Goal: Navigation & Orientation: Find specific page/section

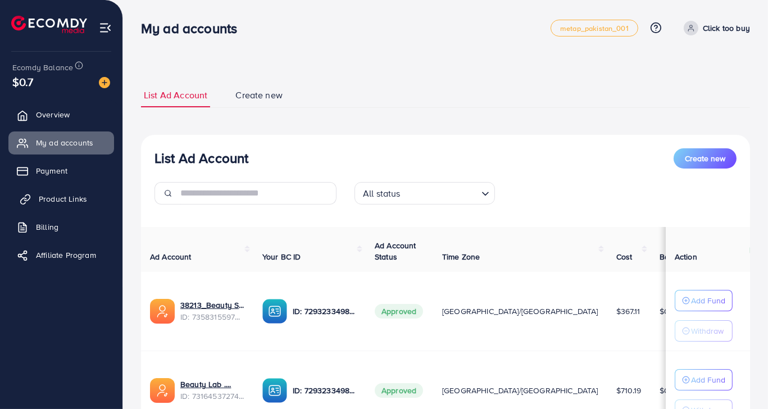
click at [92, 203] on link "Product Links" at bounding box center [61, 199] width 106 height 22
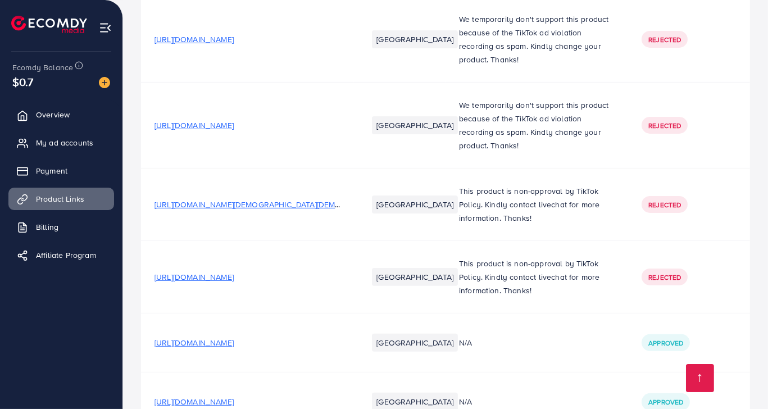
scroll to position [11265, 0]
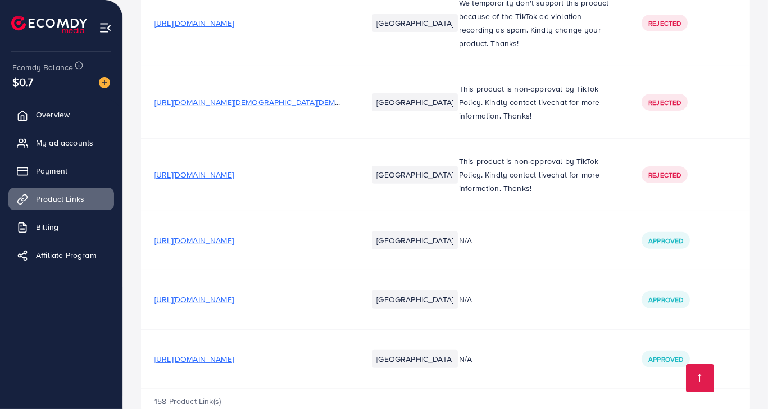
drag, startPoint x: 257, startPoint y: 174, endPoint x: 229, endPoint y: 427, distance: 253.9
click at [234, 354] on span "[URL][DOMAIN_NAME]" at bounding box center [194, 359] width 79 height 11
click at [60, 143] on span "My ad accounts" at bounding box center [67, 142] width 57 height 11
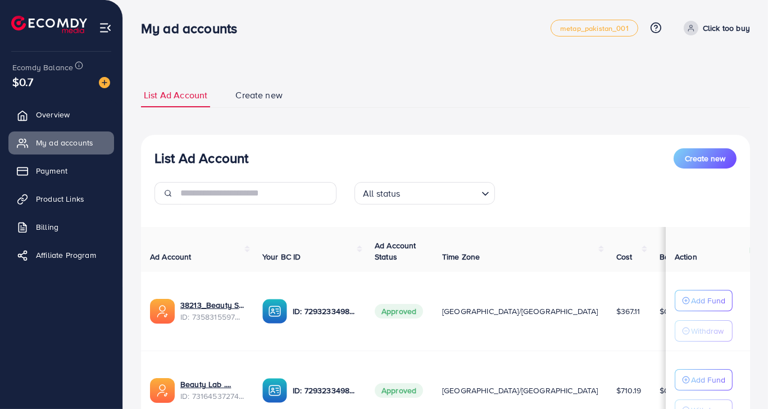
click at [694, 34] on span at bounding box center [691, 28] width 15 height 15
click at [679, 100] on link "Log out" at bounding box center [696, 92] width 107 height 25
